Goal: Transaction & Acquisition: Obtain resource

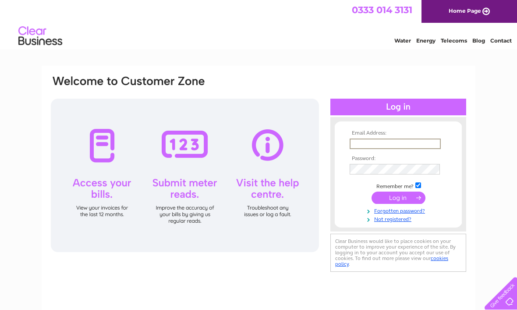
type input "emhmitch@talk21.com"
click at [398, 198] on input "submit" at bounding box center [399, 198] width 54 height 12
click at [398, 200] on input "submit" at bounding box center [399, 197] width 54 height 12
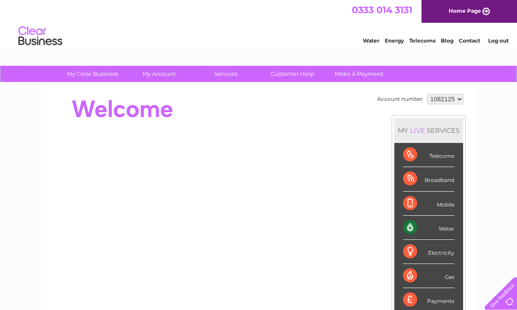
click at [460, 100] on select "1082125 1082130 1110612 1125021 1146012 1155270" at bounding box center [445, 99] width 36 height 11
select select "1125021"
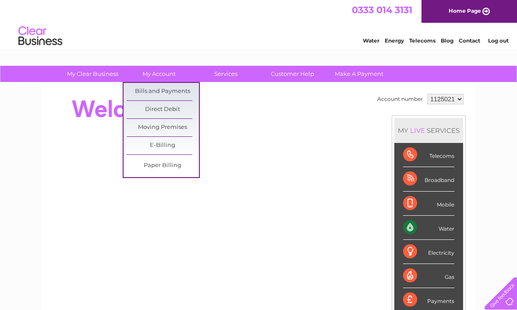
click at [181, 95] on link "Bills and Payments" at bounding box center [163, 92] width 72 height 18
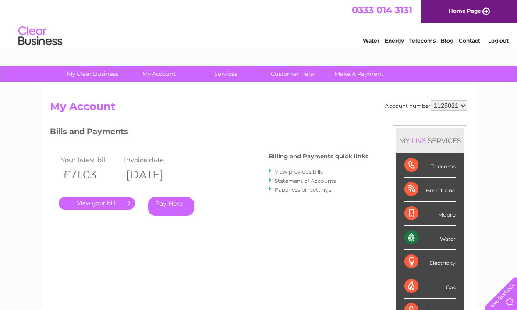
click at [109, 201] on link "." at bounding box center [97, 203] width 76 height 13
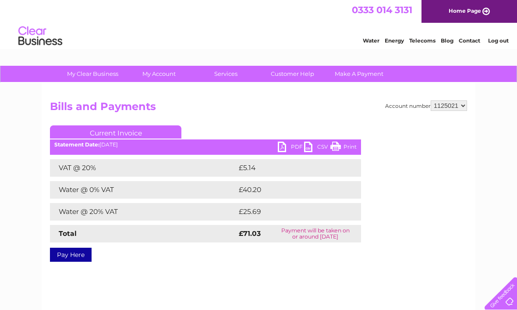
click at [284, 152] on link "PDF" at bounding box center [291, 148] width 26 height 13
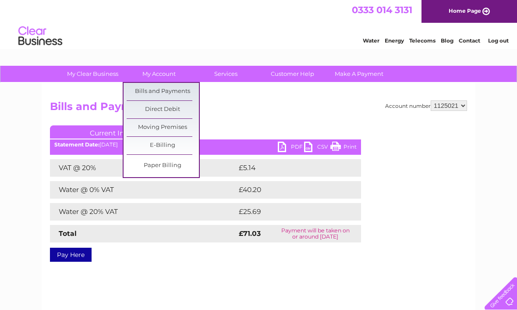
click at [183, 88] on link "Bills and Payments" at bounding box center [163, 92] width 72 height 18
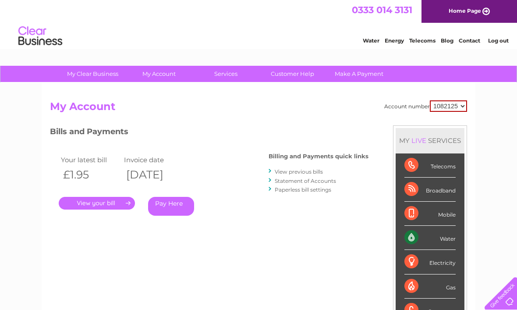
click at [327, 171] on li "View previous bills" at bounding box center [319, 171] width 100 height 9
click at [309, 173] on link "View previous bills" at bounding box center [299, 171] width 48 height 7
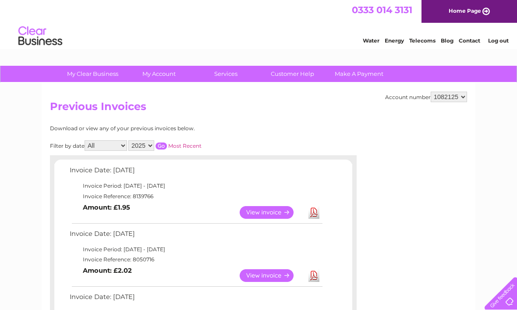
click at [466, 100] on select "1082125 1082130 1110612 1125021 1146012 1155270" at bounding box center [449, 97] width 36 height 11
select select "1125021"
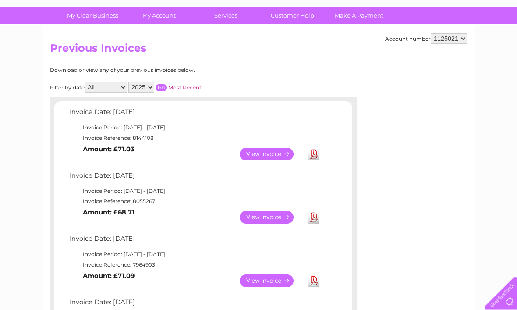
scroll to position [58, 0]
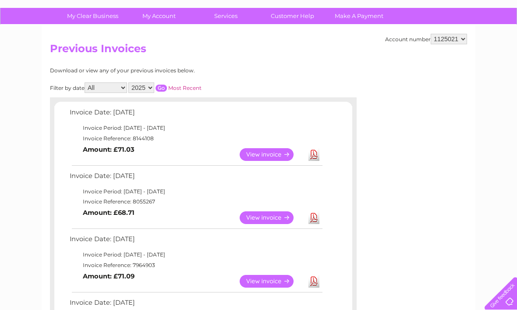
click at [270, 221] on link "View" at bounding box center [272, 217] width 64 height 13
click at [268, 211] on link "View" at bounding box center [272, 217] width 64 height 13
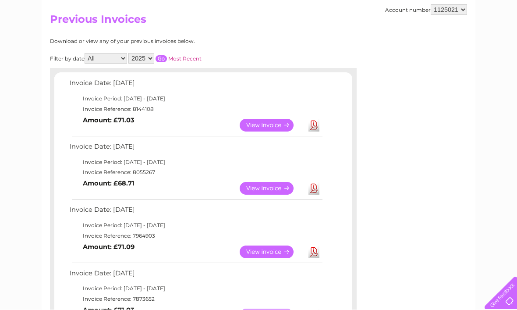
click at [144, 165] on td "Invoice Period: 1 September 2025 - 30 September 2025" at bounding box center [196, 162] width 256 height 11
click at [315, 190] on link "Download" at bounding box center [314, 188] width 11 height 13
click at [84, 160] on td "Invoice Period: 1 September 2025 - 30 September 2025" at bounding box center [196, 162] width 256 height 11
click at [110, 185] on b "Amount: £68.71" at bounding box center [109, 184] width 52 height 8
click at [277, 182] on link "View" at bounding box center [272, 188] width 64 height 13
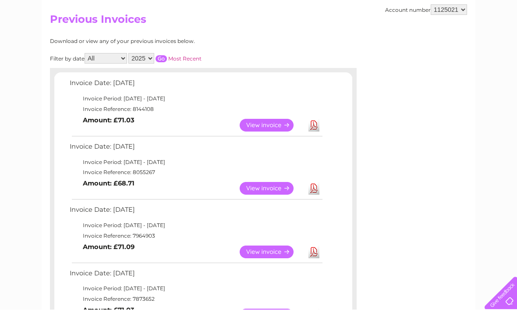
scroll to position [114, 0]
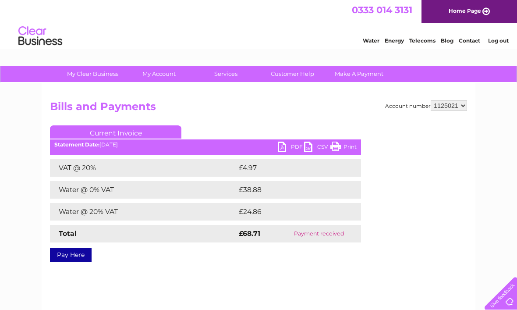
click at [289, 152] on link "PDF" at bounding box center [291, 148] width 26 height 13
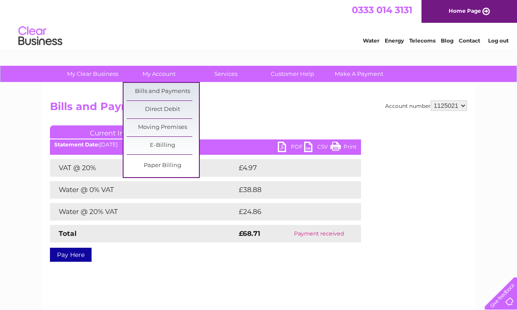
click at [306, 121] on div "Account number 1082125 1082130 1110612 1125021 1146012 1155270 Bills and Paymen…" at bounding box center [258, 179] width 417 height 158
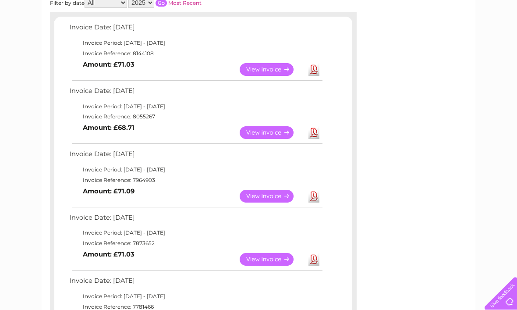
click at [273, 198] on link "View" at bounding box center [272, 196] width 64 height 13
click at [275, 258] on link "View" at bounding box center [272, 259] width 64 height 13
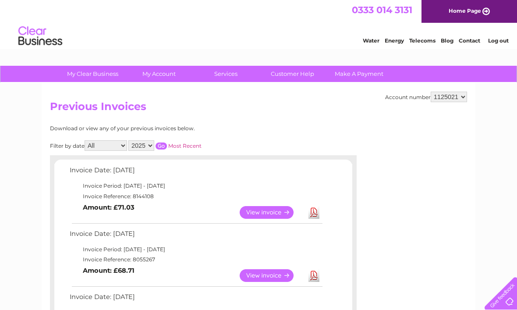
scroll to position [143, 0]
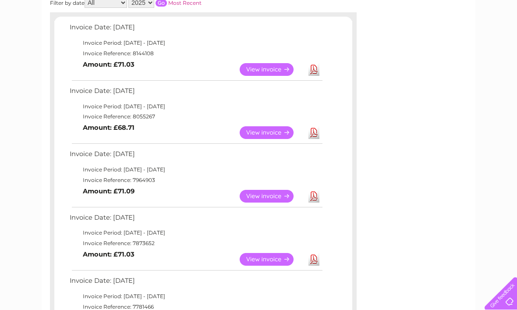
click at [277, 194] on link "View" at bounding box center [272, 196] width 64 height 13
click at [266, 130] on link "View" at bounding box center [272, 132] width 64 height 13
click at [274, 68] on link "View" at bounding box center [272, 69] width 64 height 13
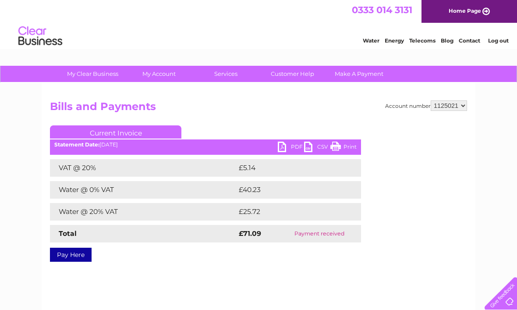
click at [283, 152] on link "PDF" at bounding box center [291, 148] width 26 height 13
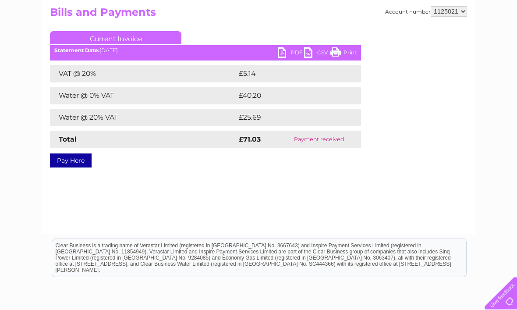
scroll to position [97, 0]
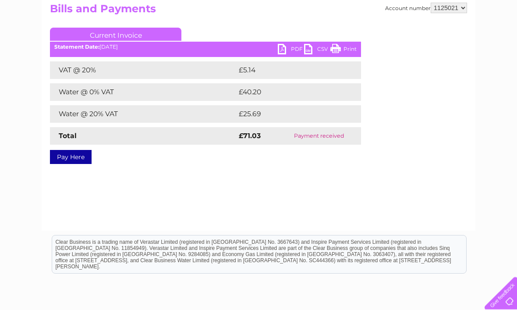
click at [282, 51] on link "PDF" at bounding box center [291, 50] width 26 height 13
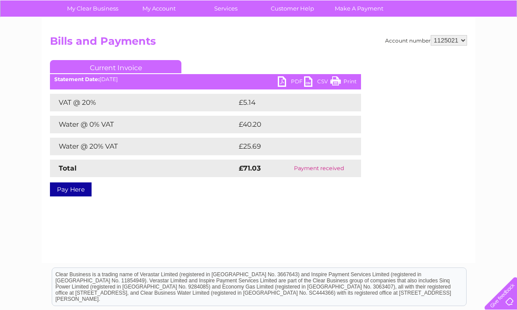
scroll to position [65, 0]
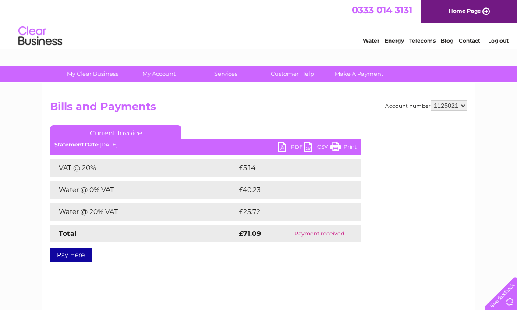
click at [285, 146] on link "PDF" at bounding box center [291, 148] width 26 height 13
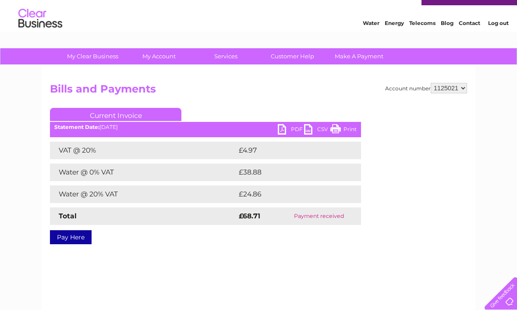
scroll to position [18, 0]
click at [285, 128] on link "PDF" at bounding box center [291, 130] width 26 height 13
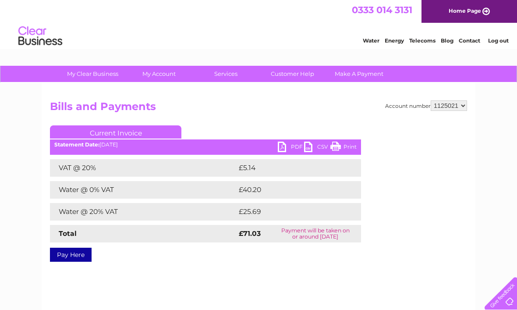
click at [285, 148] on link "PDF" at bounding box center [291, 148] width 26 height 13
